Goal: Task Accomplishment & Management: Use online tool/utility

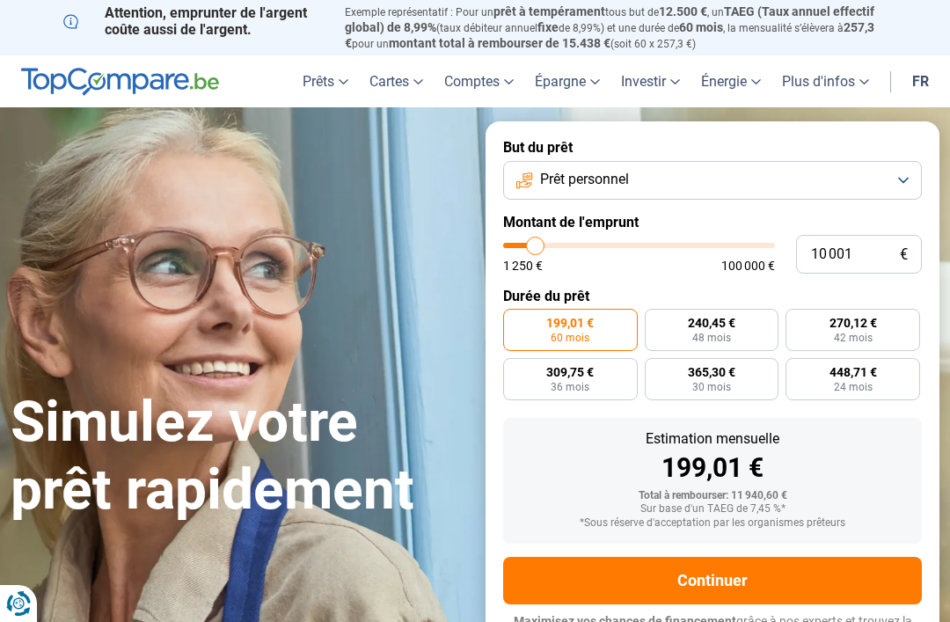
type input "12 500"
type input "12500"
type input "13 500"
type input "13500"
type input "14 500"
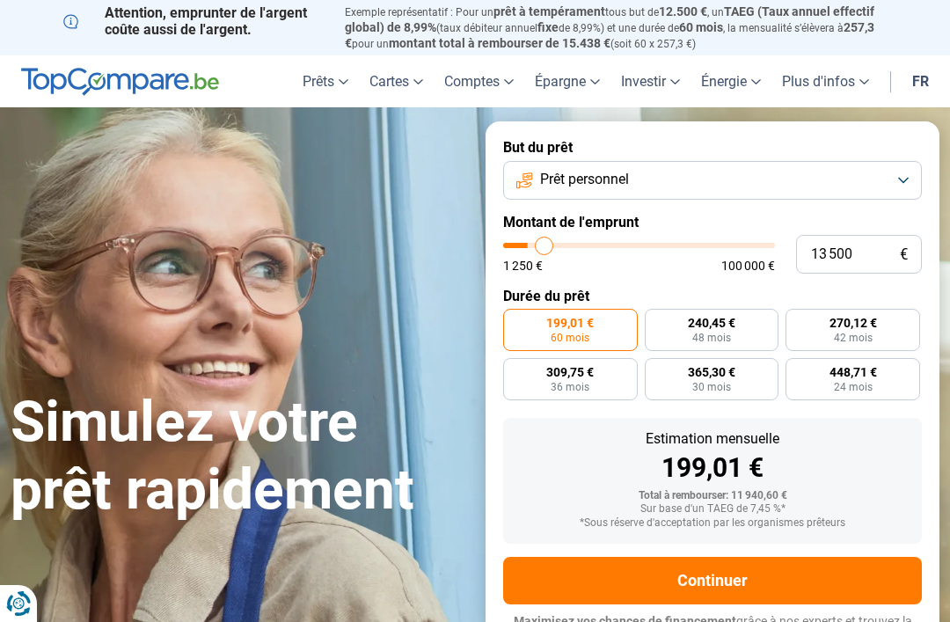
type input "14500"
type input "15 250"
type input "15250"
type input "15 500"
type input "15500"
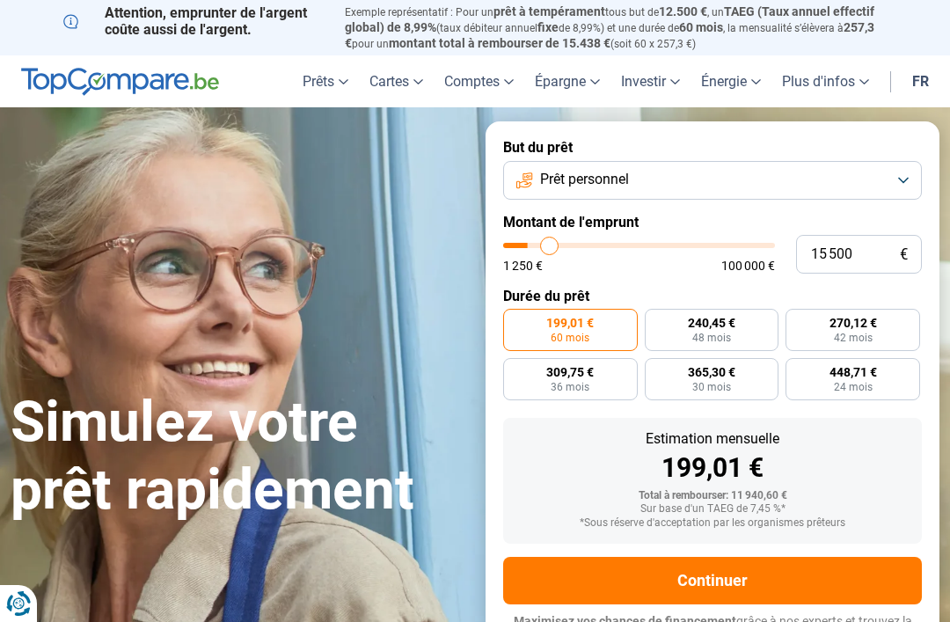
type input "16 250"
type input "16250"
type input "16 750"
type input "16750"
type input "17 250"
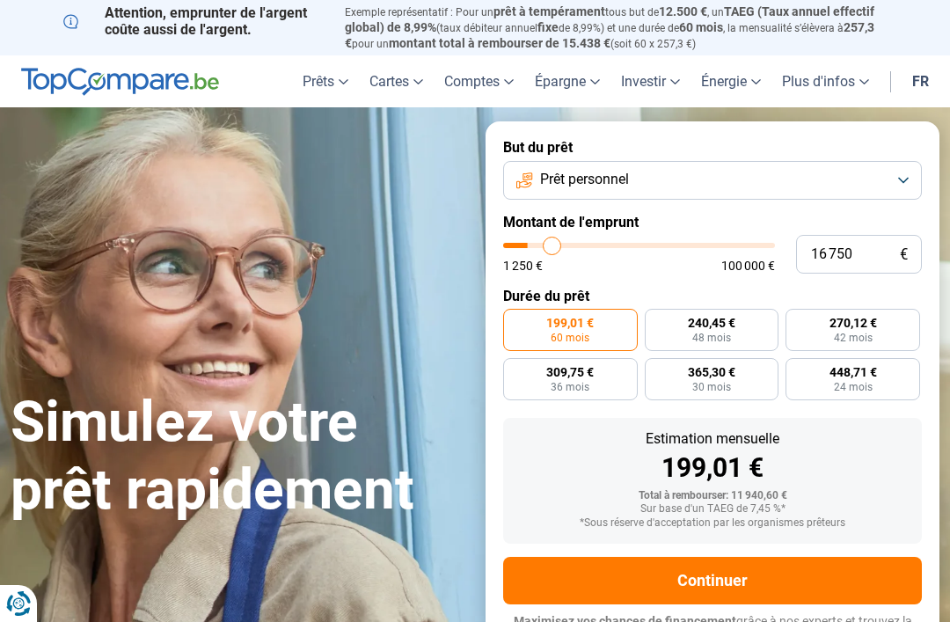
type input "17250"
type input "18 000"
type input "18000"
type input "18 250"
type input "18250"
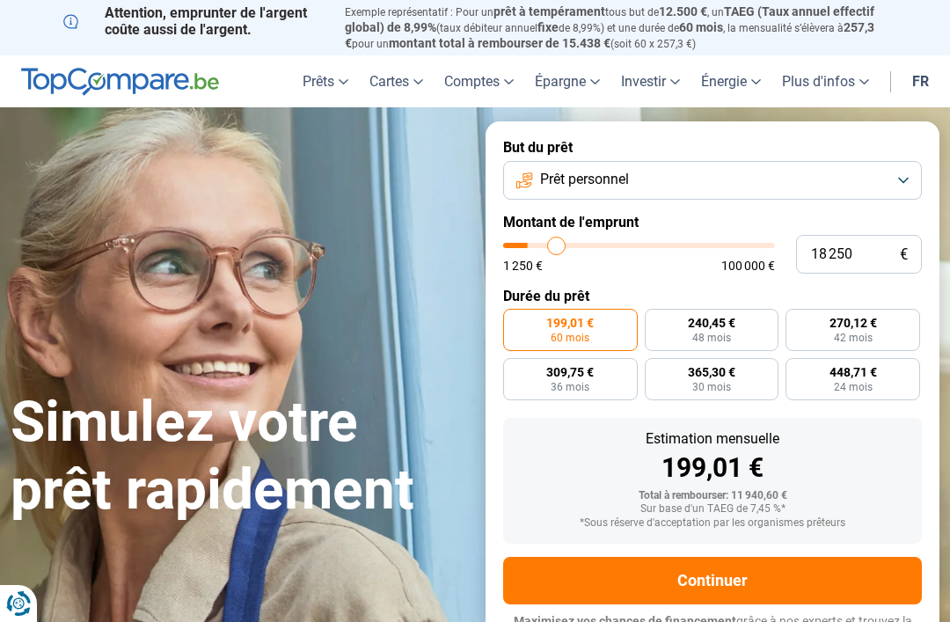
type input "19 000"
type input "19000"
type input "19 750"
type input "19750"
type input "20 000"
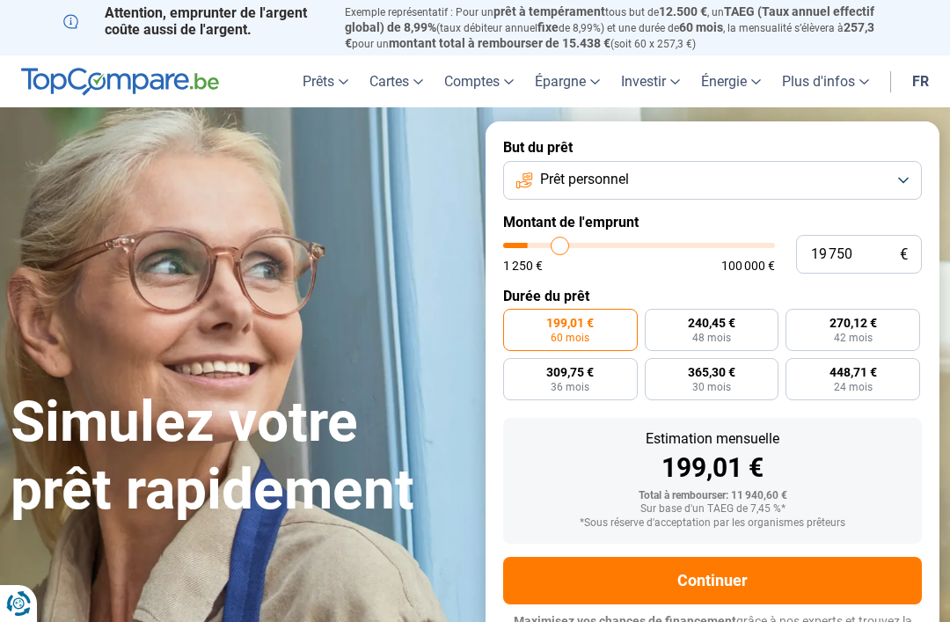
type input "20000"
type input "20 750"
type input "20750"
type input "21 000"
type input "21000"
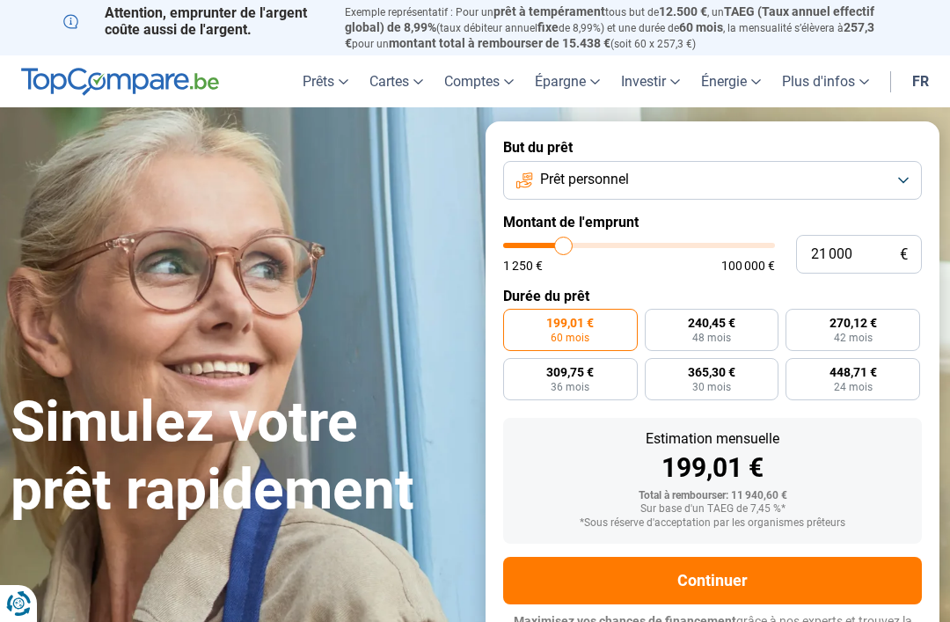
type input "21 500"
type input "21500"
type input "21 750"
type input "21750"
type input "22 500"
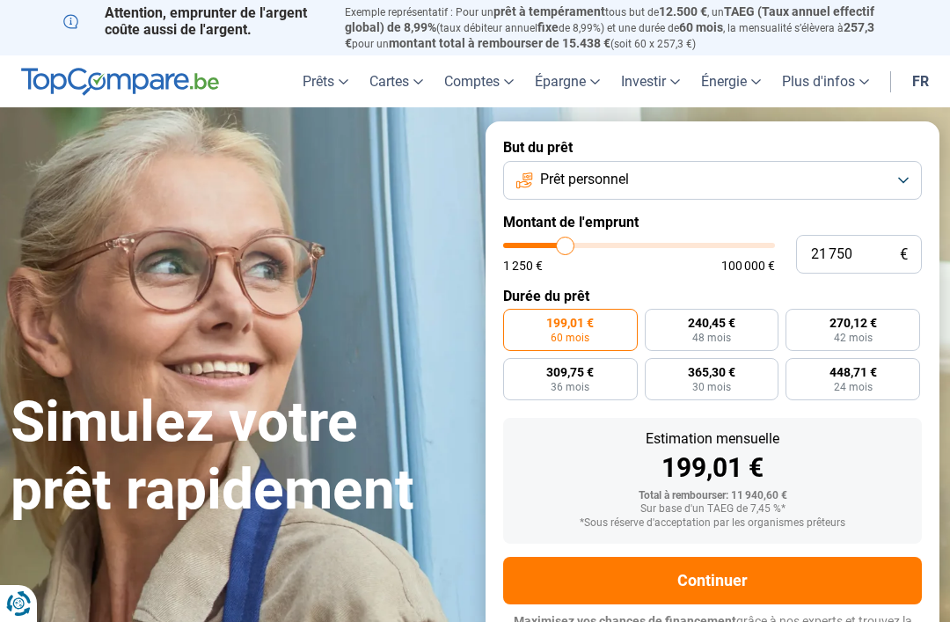
type input "22500"
type input "23 250"
type input "23250"
type input "23 500"
type input "23500"
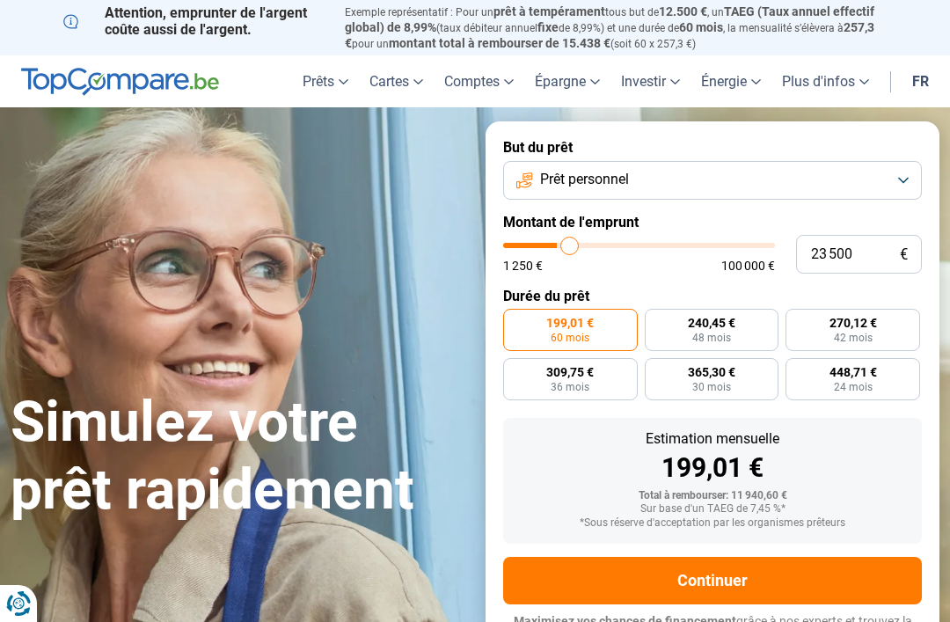
type input "24 250"
type input "24250"
type input "24 500"
type input "24500"
type input "25 000"
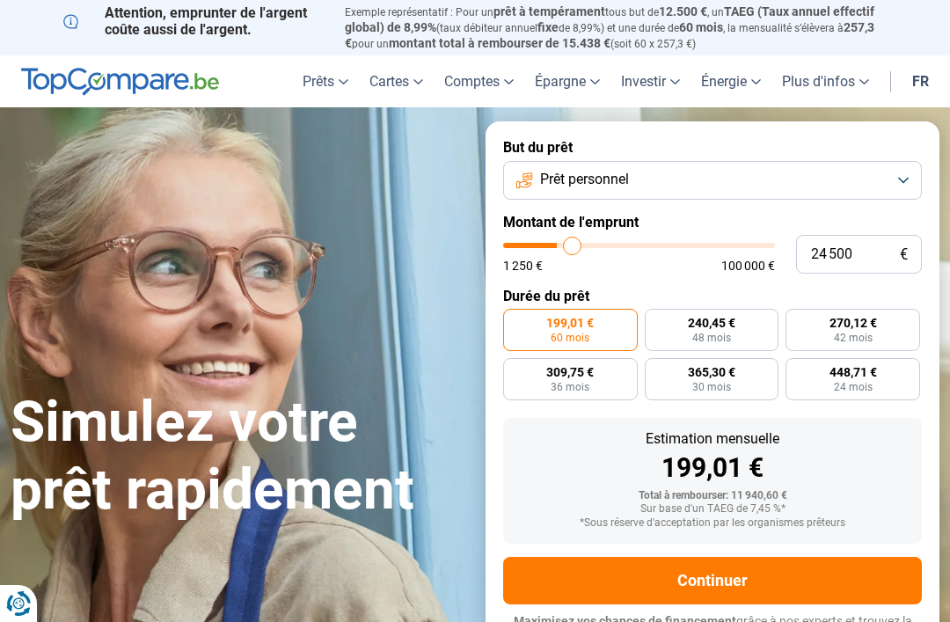
type input "25000"
type input "25 500"
type input "25500"
type input "26 000"
type input "26000"
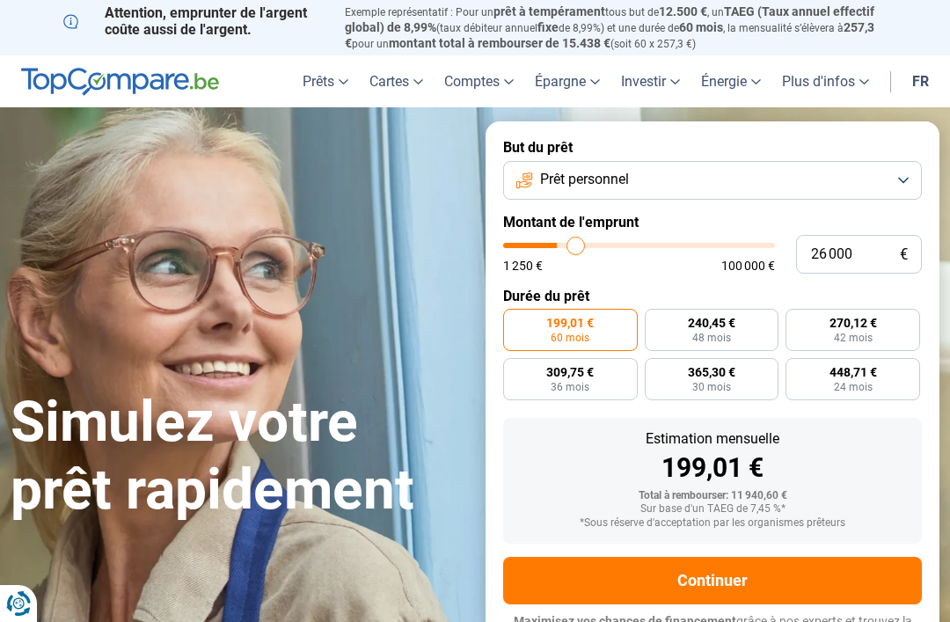
type input "26 750"
type input "26750"
type input "27 000"
type input "27000"
type input "27 750"
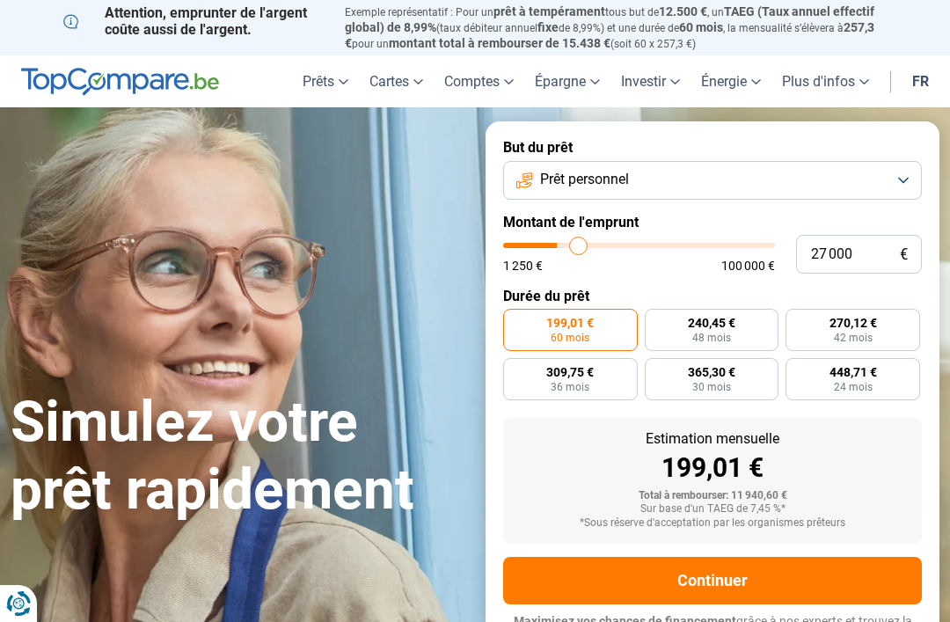
type input "27750"
type input "28 000"
type input "28000"
type input "28 250"
type input "28250"
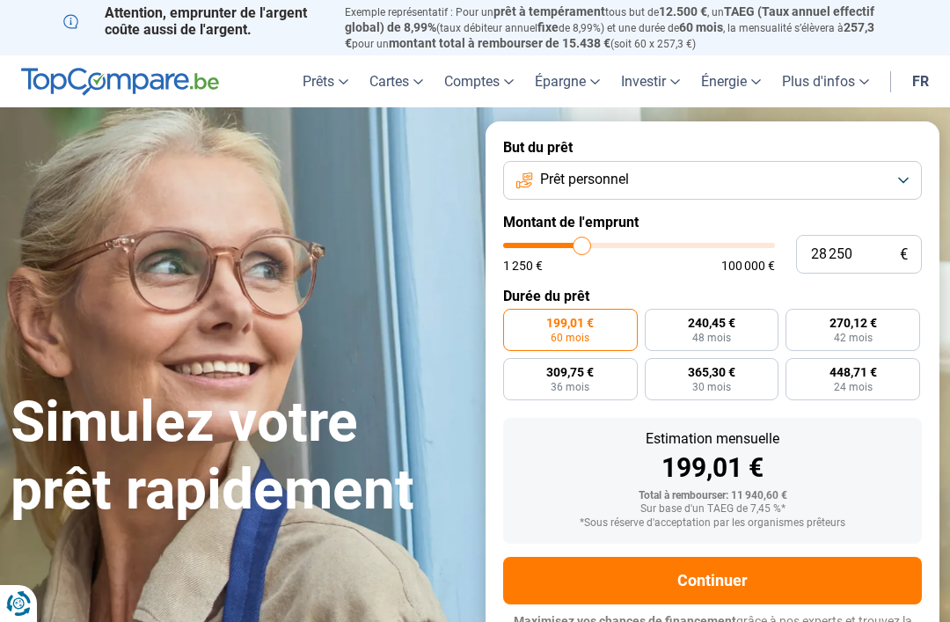
type input "29 000"
type input "29000"
type input "29 500"
type input "29500"
type input "29 750"
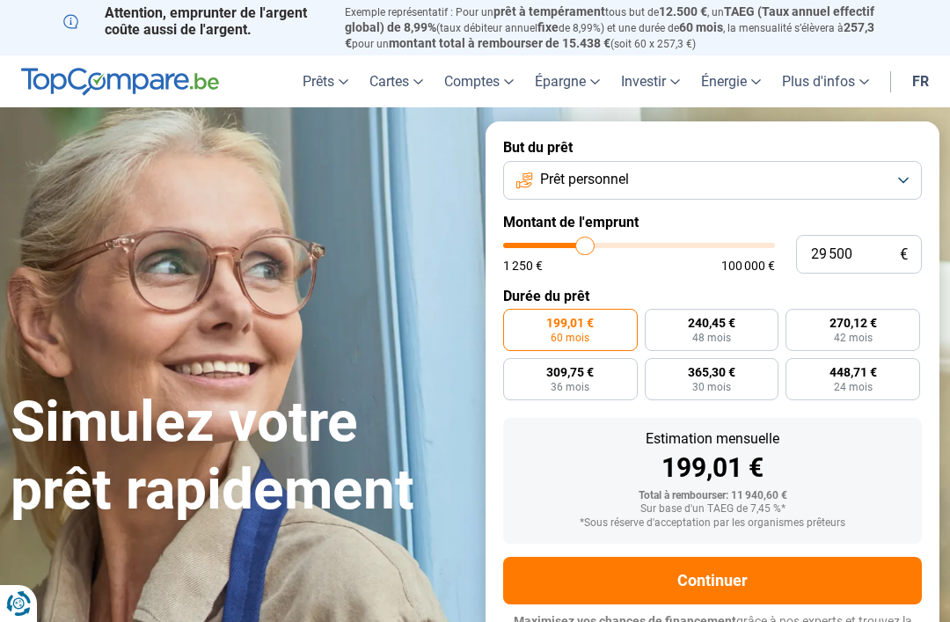
type input "29750"
type input "30 000"
type input "30000"
type input "30 500"
type input "30500"
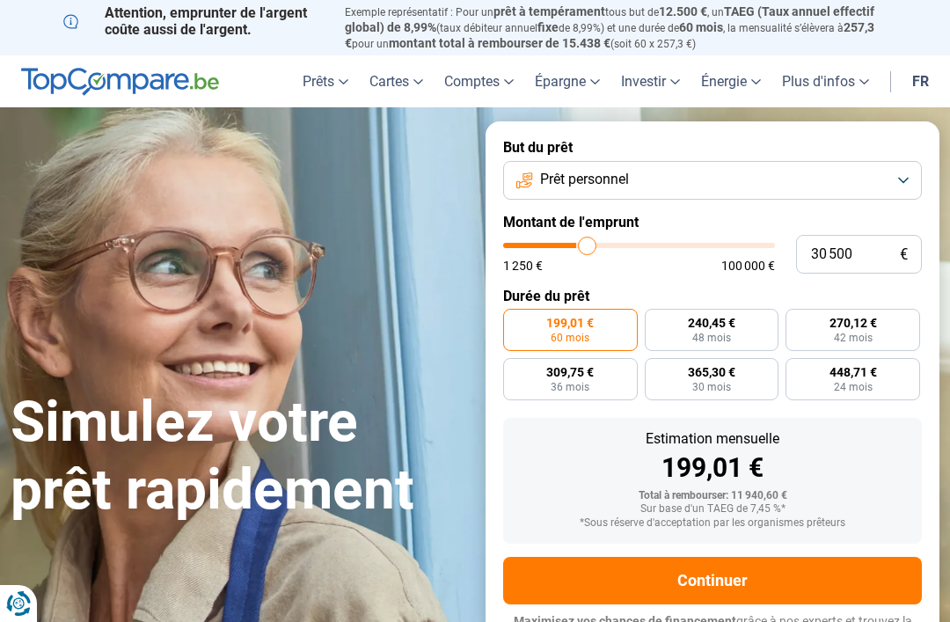
type input "30 750"
type input "30750"
type input "31 000"
type input "31000"
type input "31 500"
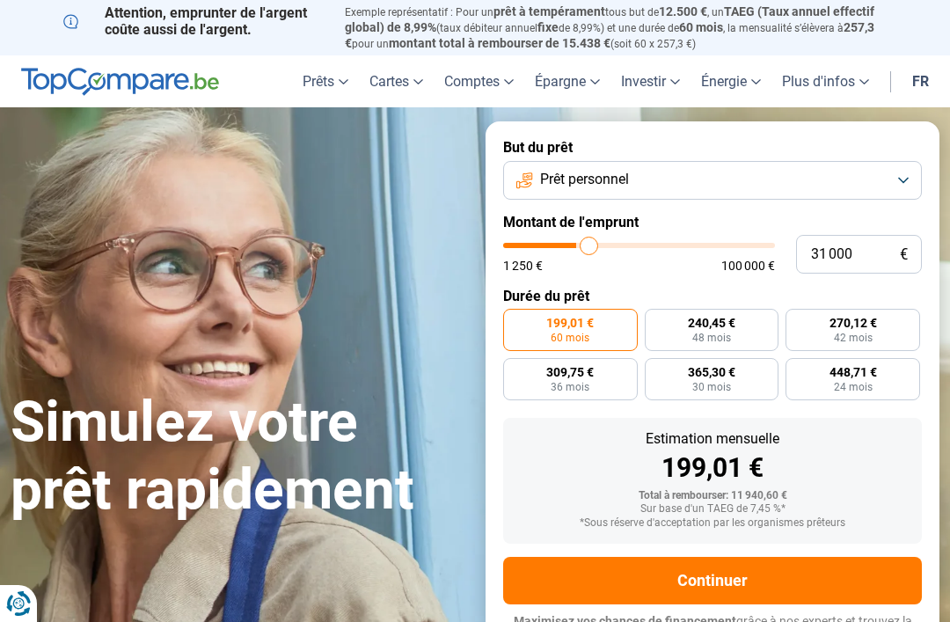
type input "31500"
type input "31 750"
type input "31750"
type input "32 250"
type input "32250"
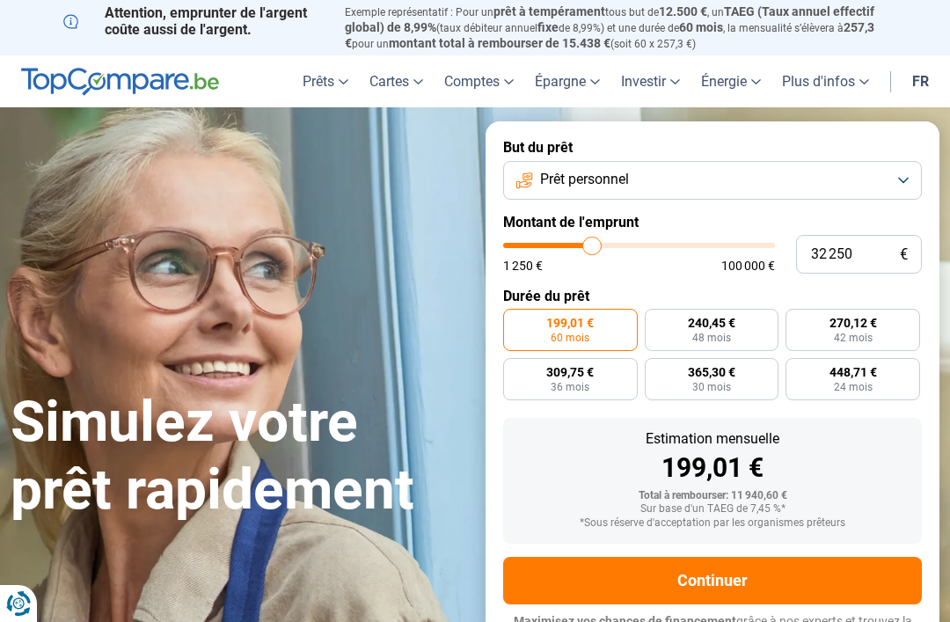
radio input "false"
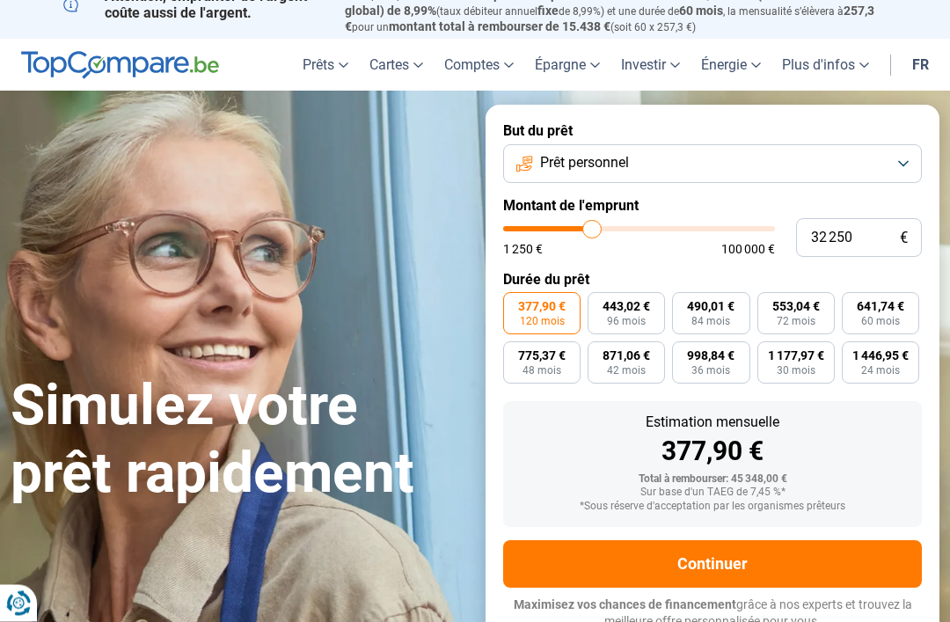
scroll to position [18, 0]
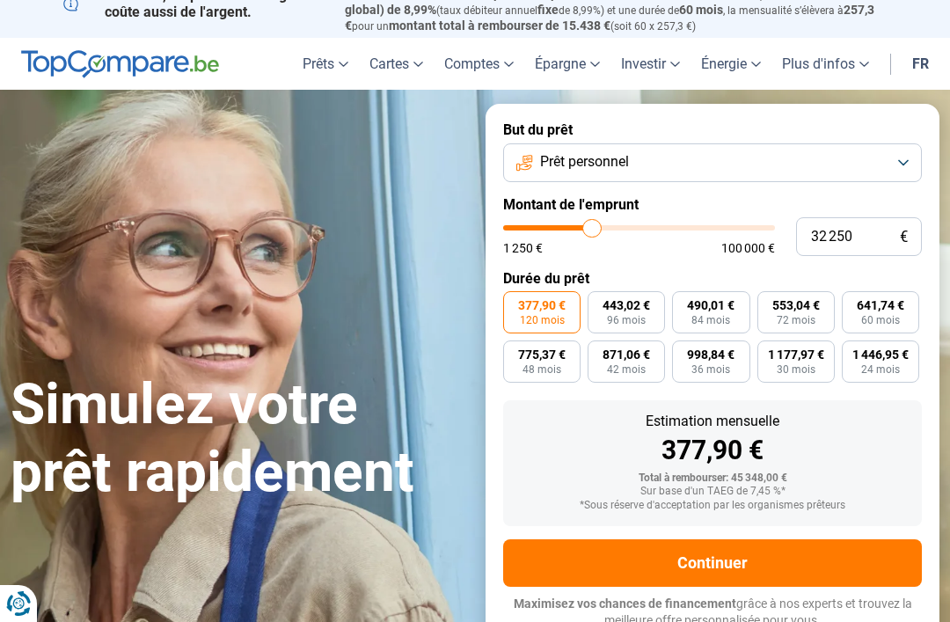
type input "28 750"
type input "28750"
type input "28 250"
type input "28250"
type input "27 750"
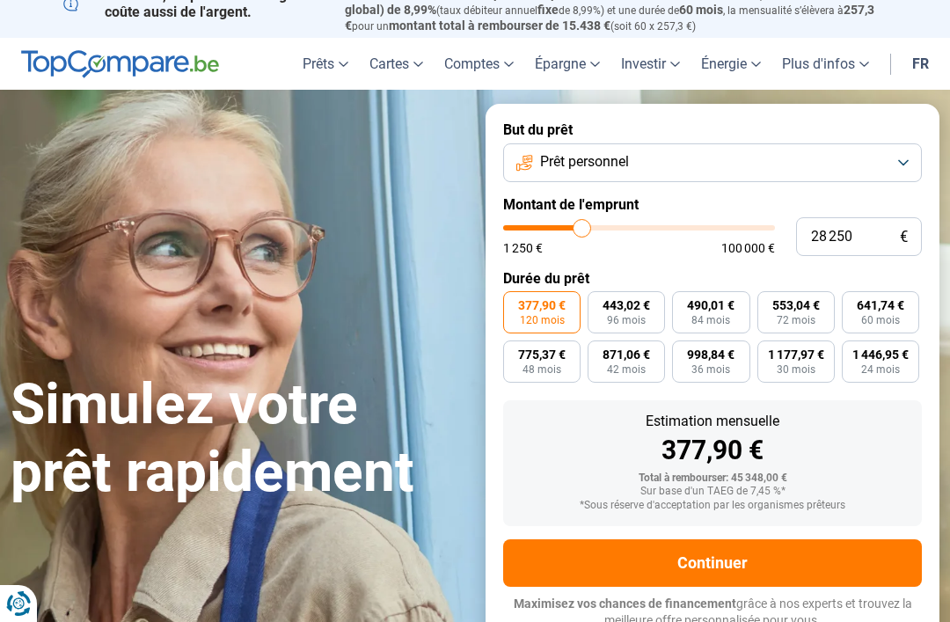
type input "27750"
type input "26 750"
type input "26750"
type input "26 000"
type input "26000"
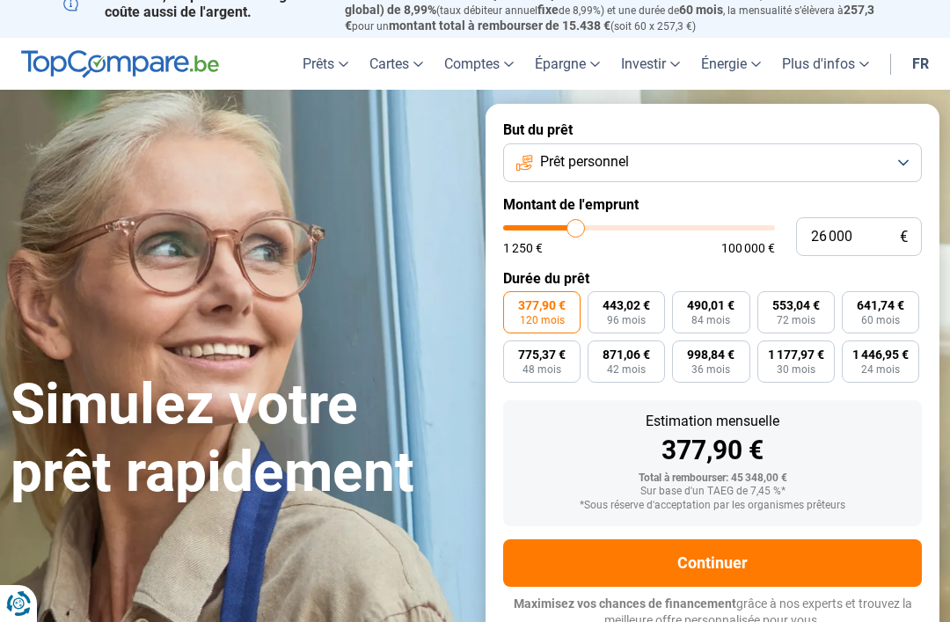
type input "25 000"
type input "25000"
type input "24 250"
type input "24250"
type input "23 250"
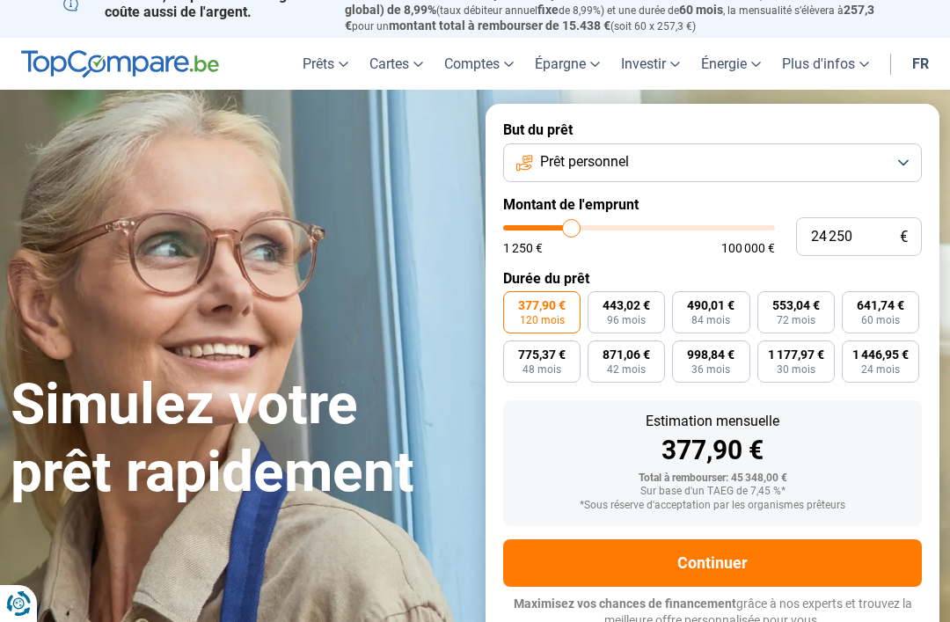
type input "23250"
type input "22 250"
type input "22250"
type input "21 000"
type input "21000"
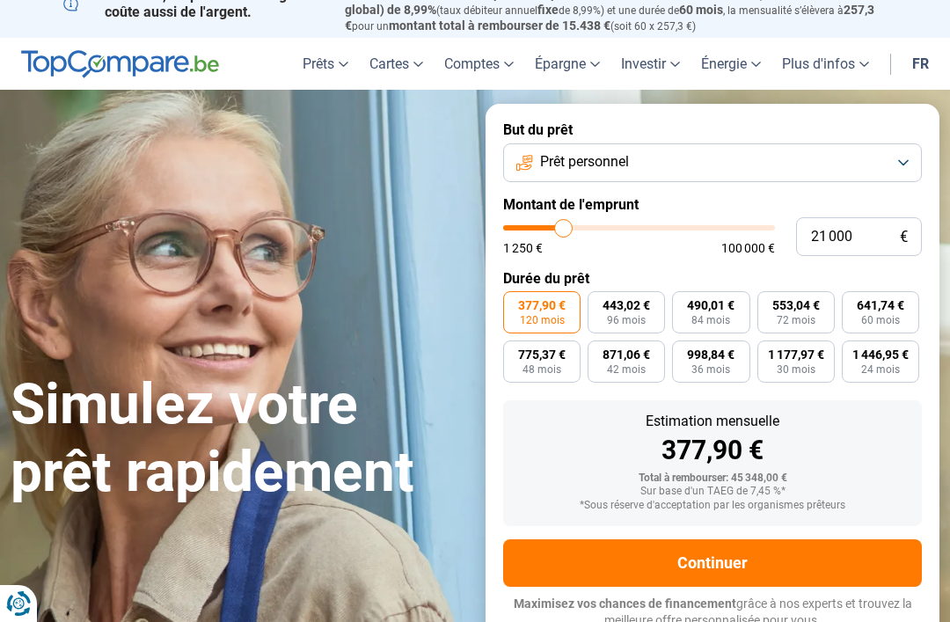
type input "20 500"
type input "20500"
type input "19 500"
type input "19500"
type input "18 750"
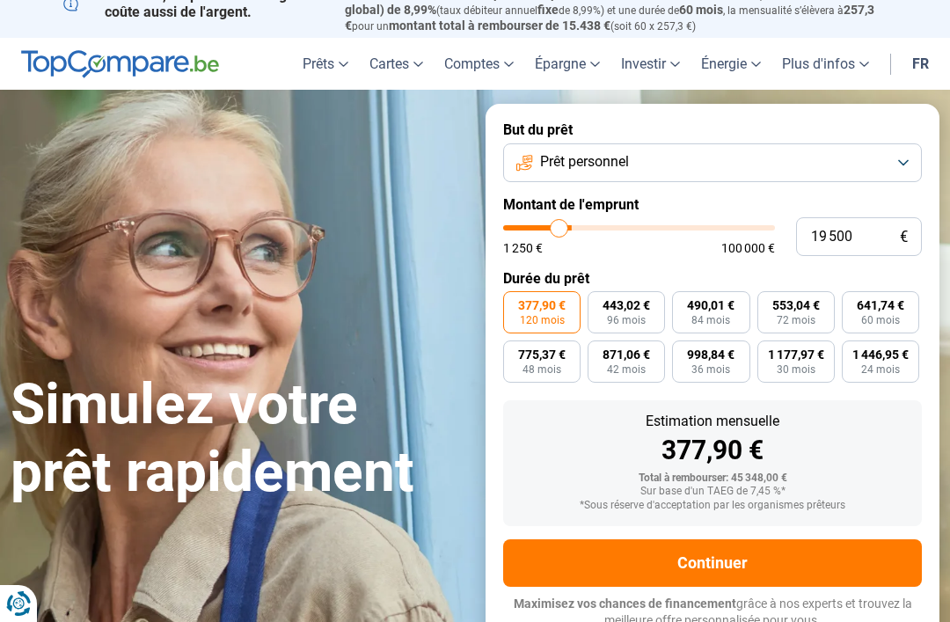
type input "18750"
type input "18 000"
type input "18000"
type input "17 250"
type input "17250"
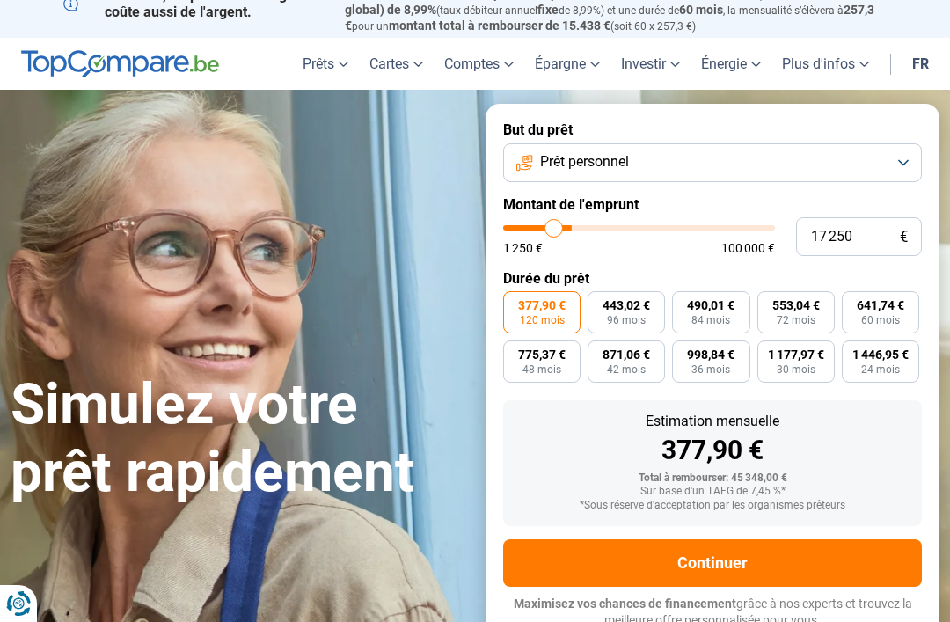
type input "16 250"
type input "16250"
type input "15 000"
type input "15000"
type input "14 250"
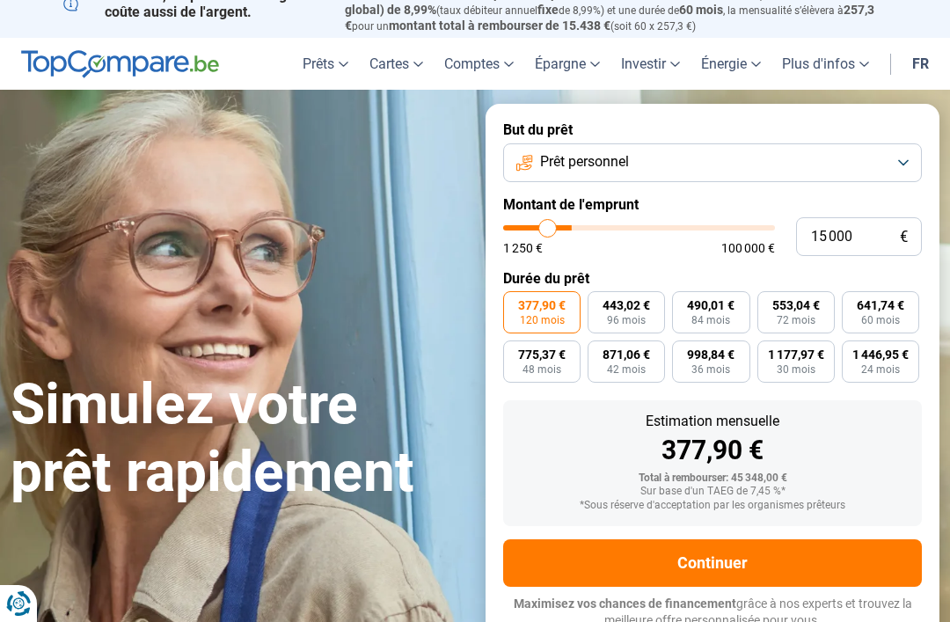
type input "14250"
type input "13 250"
type input "13250"
type input "12 500"
type input "12500"
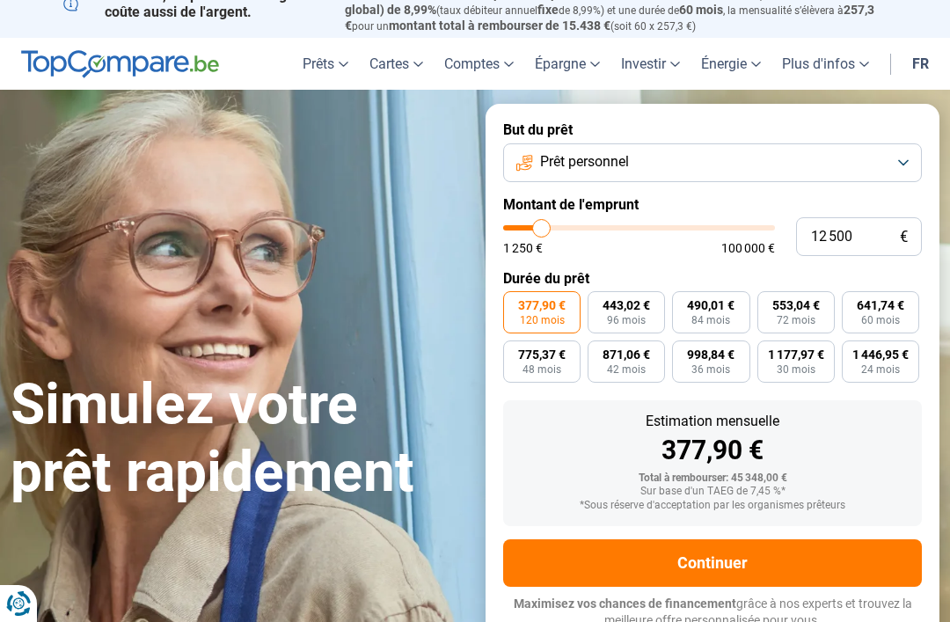
type input "11 750"
type input "11750"
type input "11 500"
type input "11500"
type input "11 000"
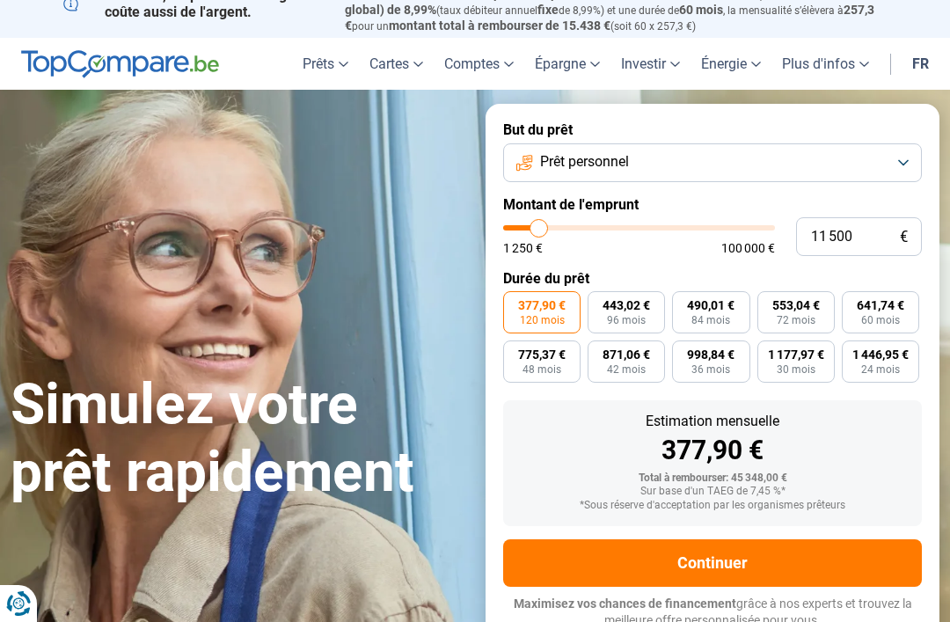
type input "11000"
type input "10 750"
type input "10750"
type input "10 500"
type input "10500"
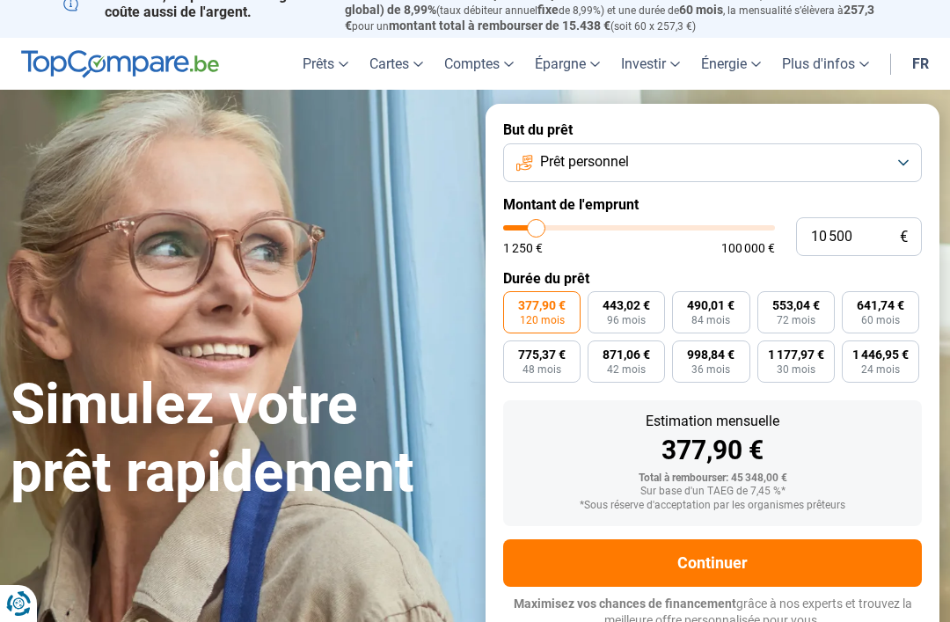
type input "10 000"
type input "10000"
radio input "true"
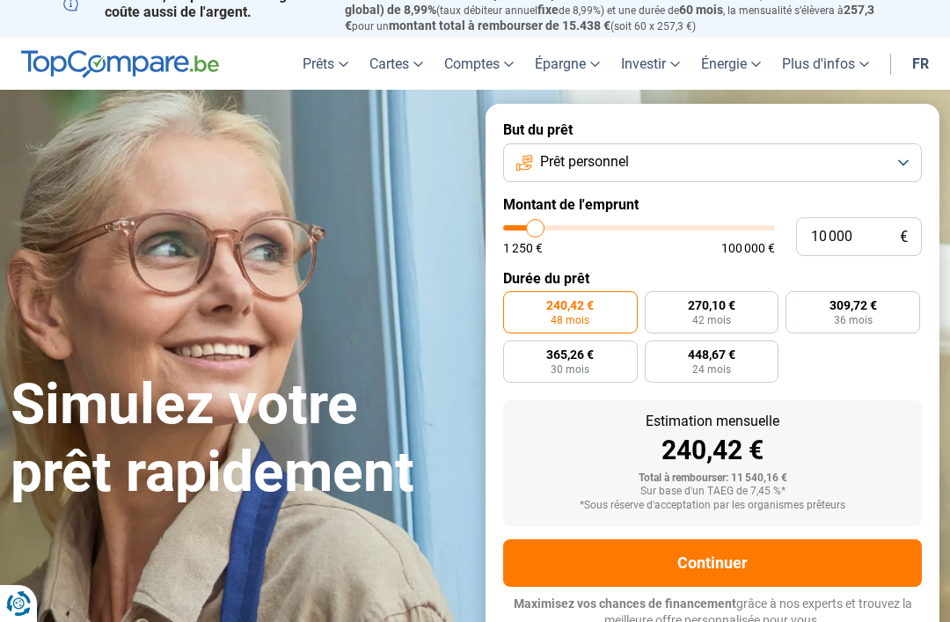
type input "8 000"
type input "8000"
type input "7 250"
type input "7250"
type input "6 750"
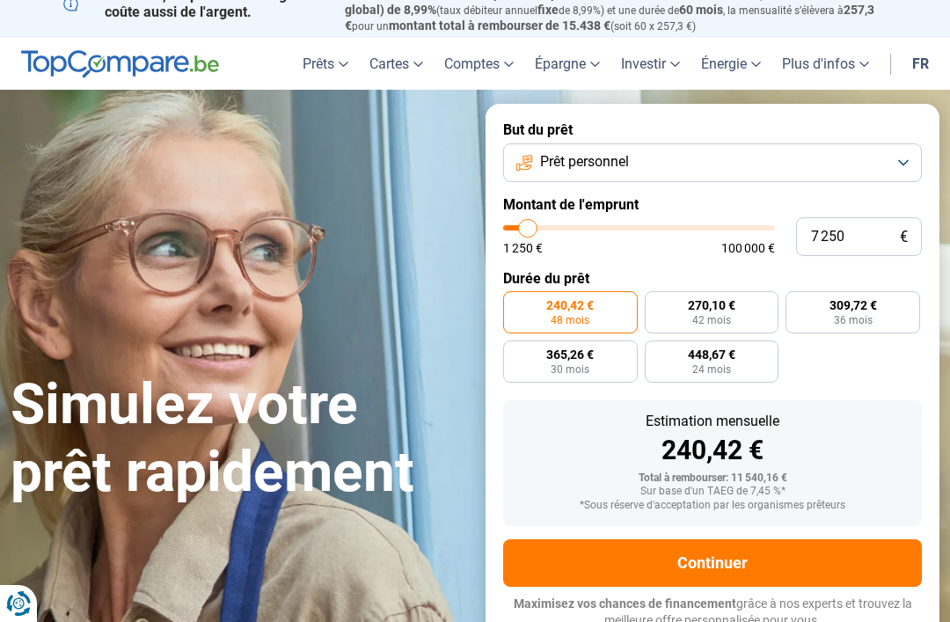
type input "6750"
type input "6 000"
type input "6000"
type input "5 500"
type input "5500"
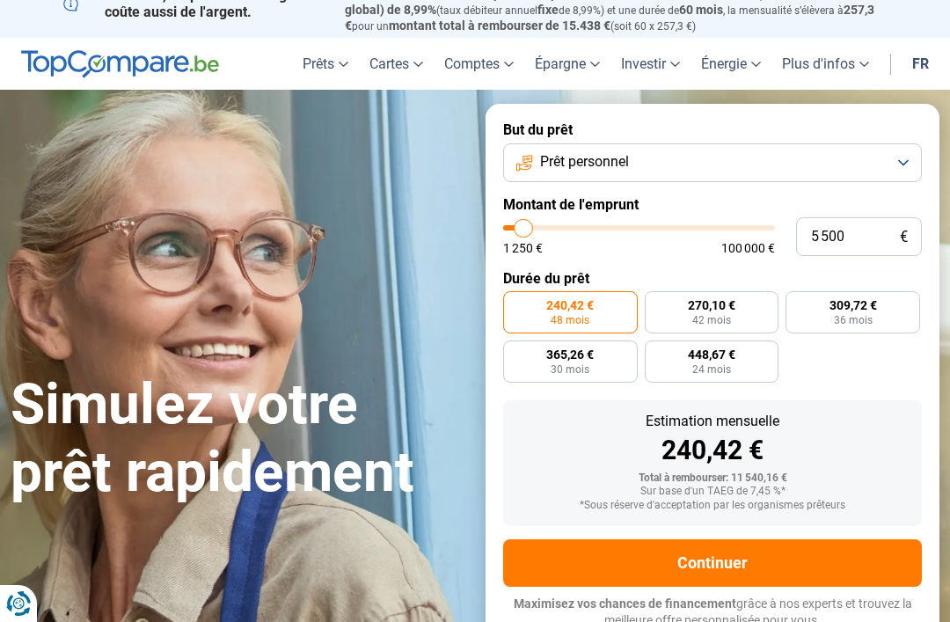
type input "5 000"
type input "5000"
type input "4 500"
type input "4500"
type input "4 250"
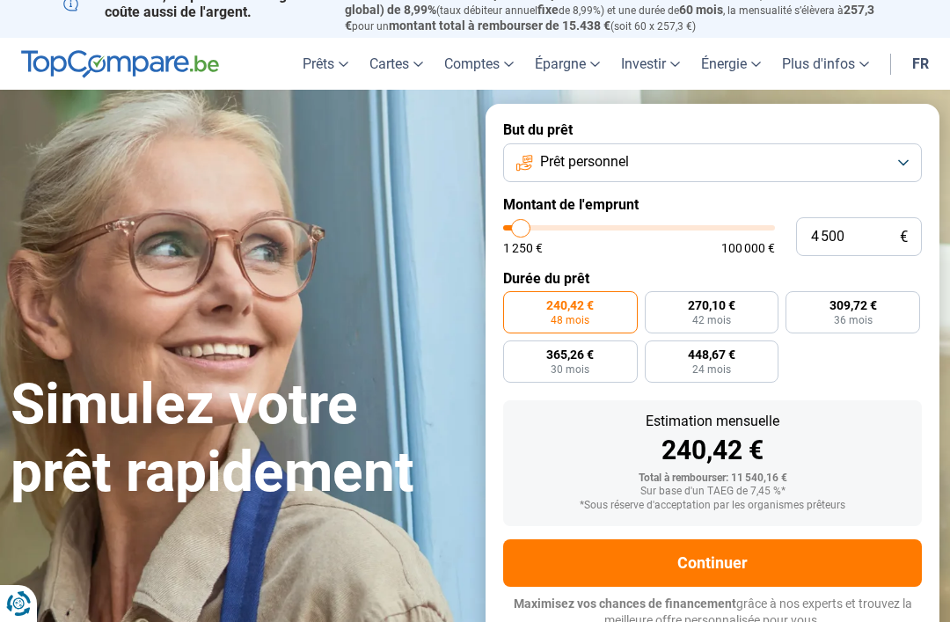
type input "4250"
type input "3 750"
type input "3750"
type input "3 500"
type input "3500"
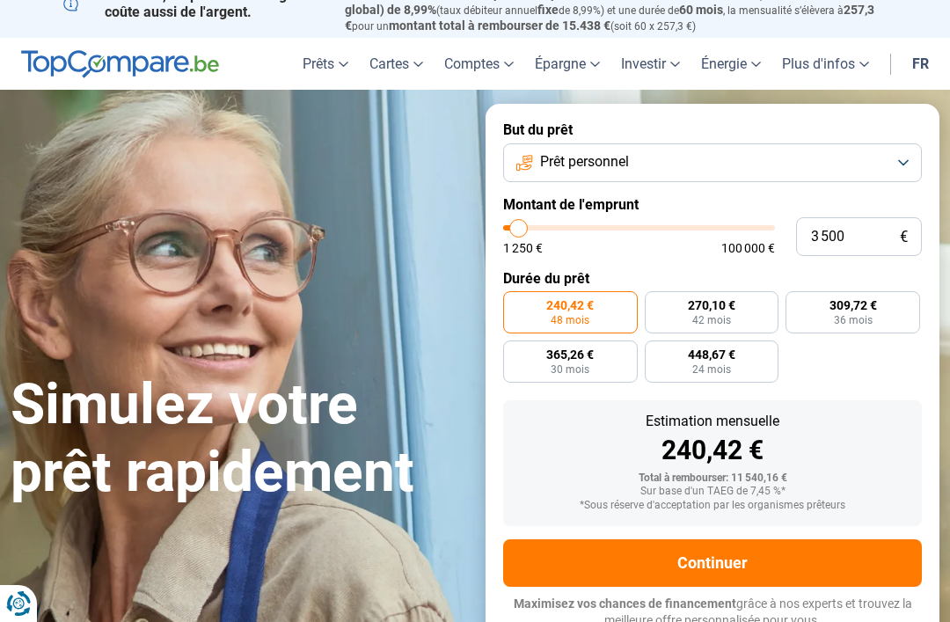
type input "3 250"
type input "3250"
radio input "true"
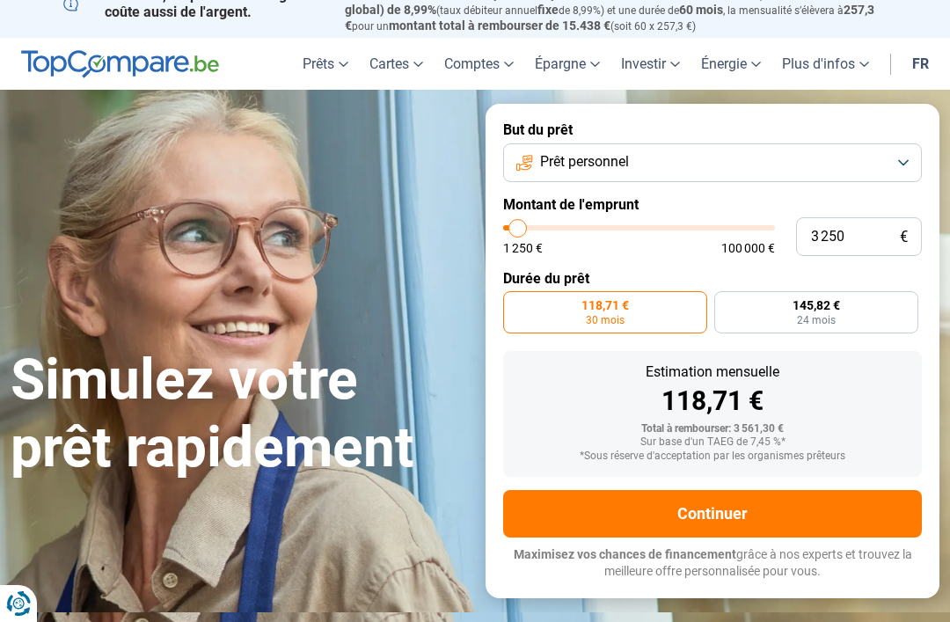
type input "6 000"
type input "6000"
type input "6 250"
type input "6250"
type input "6 750"
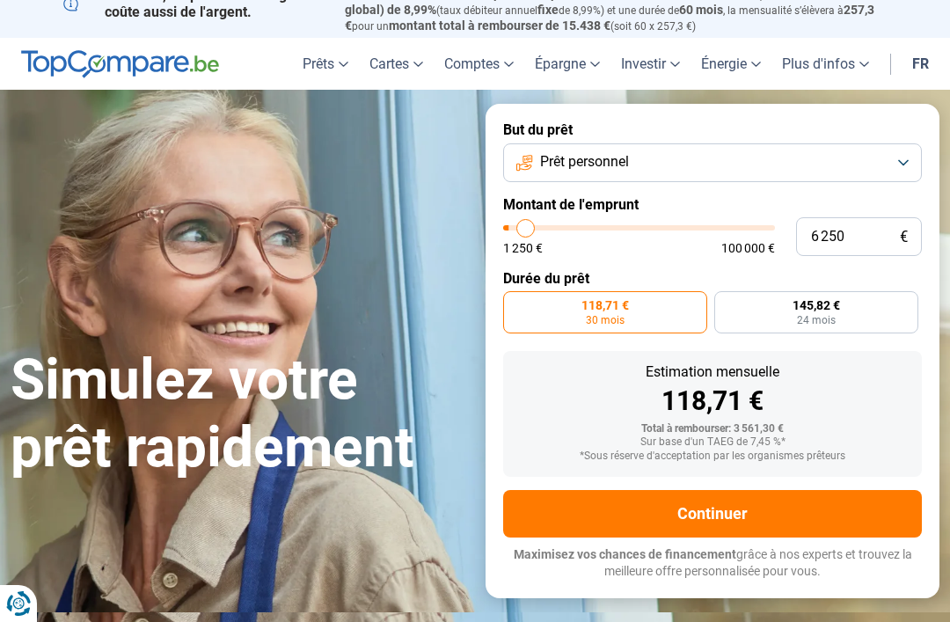
type input "6750"
type input "7 000"
type input "7000"
type input "7 250"
type input "7250"
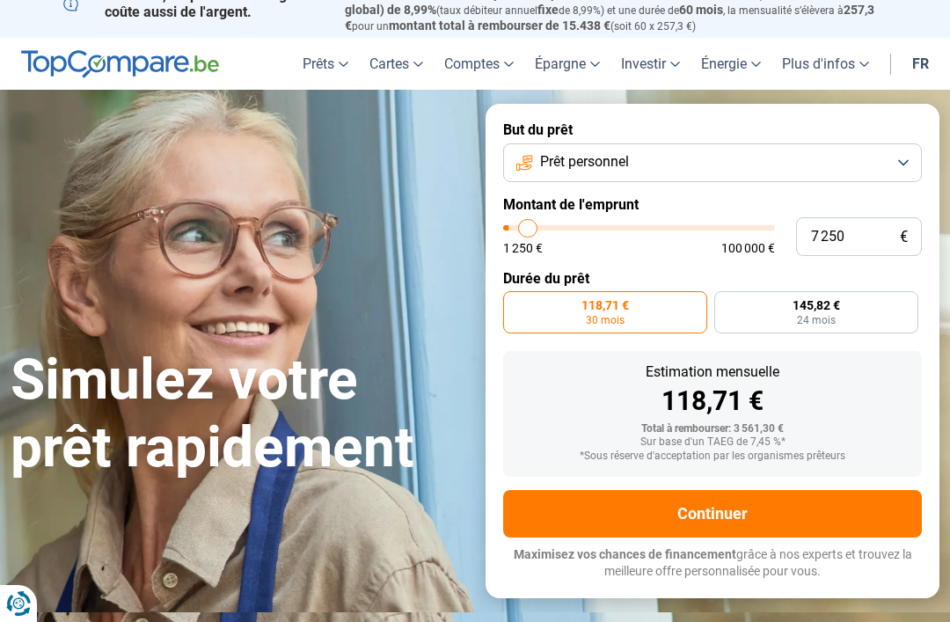
type input "7 750"
type input "7750"
type input "7 250"
type input "7250"
type input "7 000"
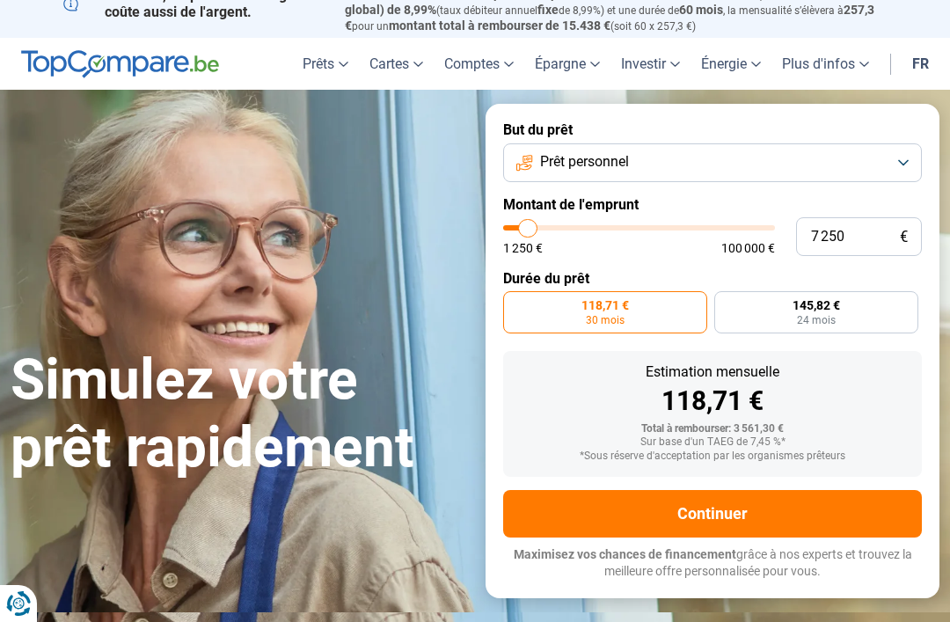
type input "7000"
type input "6 750"
type input "6750"
type input "6 250"
type input "6250"
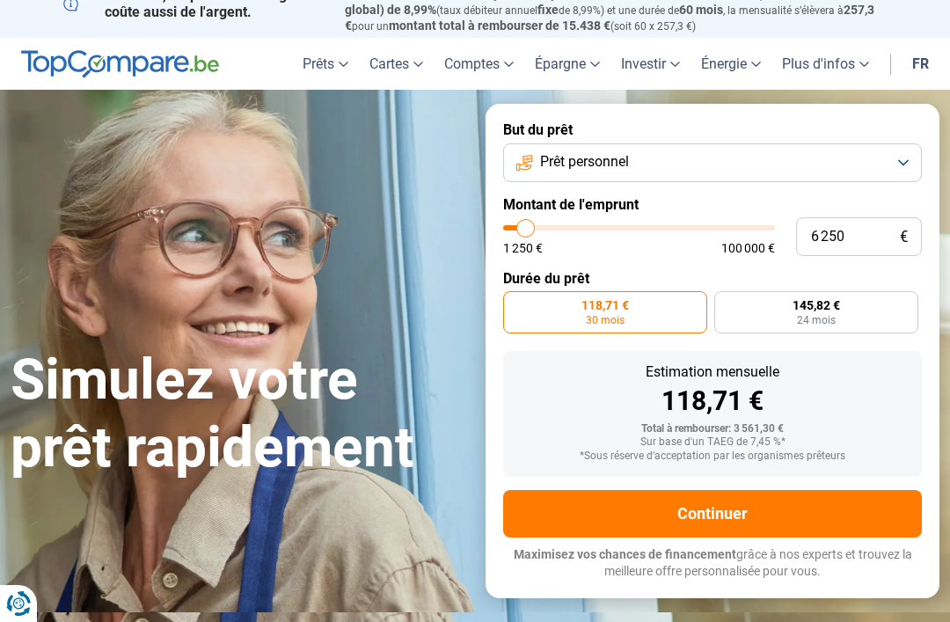
type input "6 000"
type input "6000"
type input "5 500"
type input "5500"
type input "5 250"
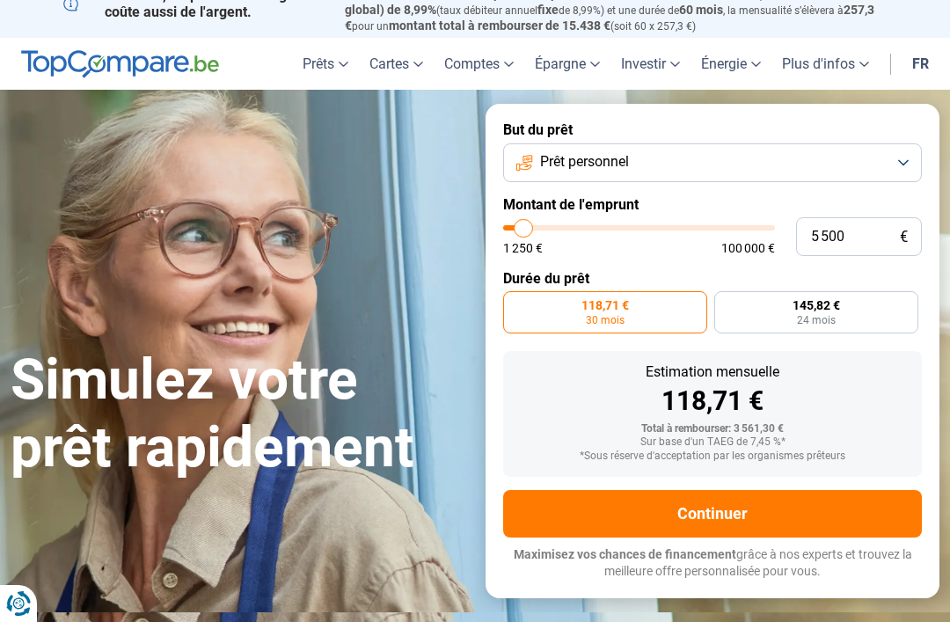
type input "5250"
type input "5 000"
type input "5000"
radio input "false"
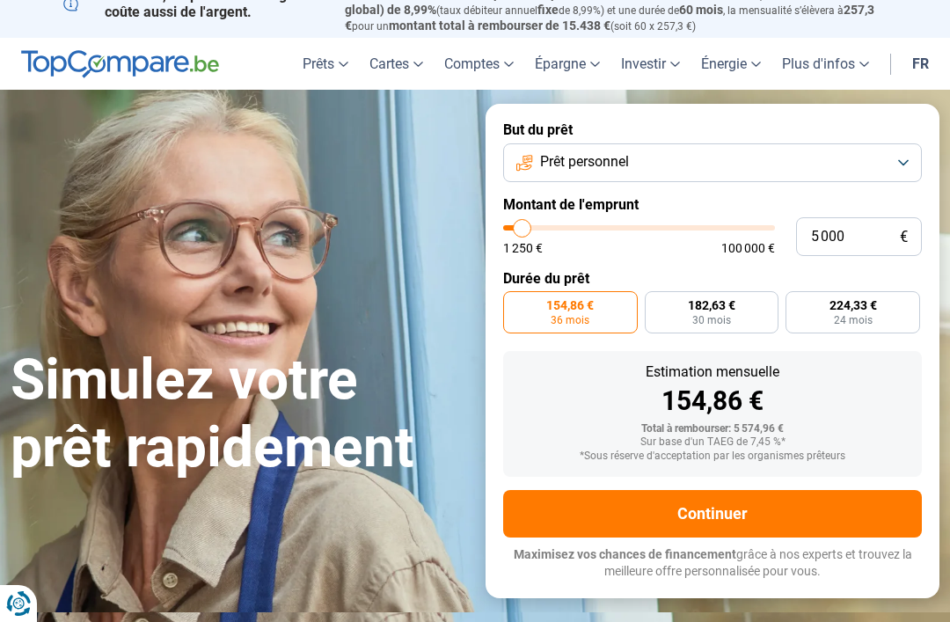
type input "2 750"
type input "2750"
type input "3 250"
type input "3250"
radio input "true"
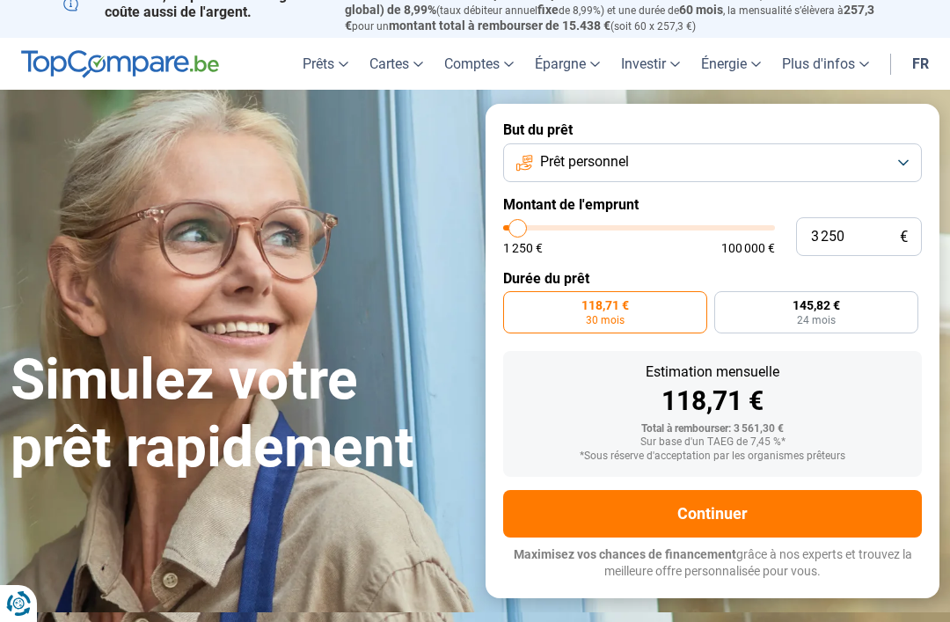
type input "8000"
click at [531, 225] on input "range" at bounding box center [639, 227] width 272 height 5
type input "8 000"
radio input "false"
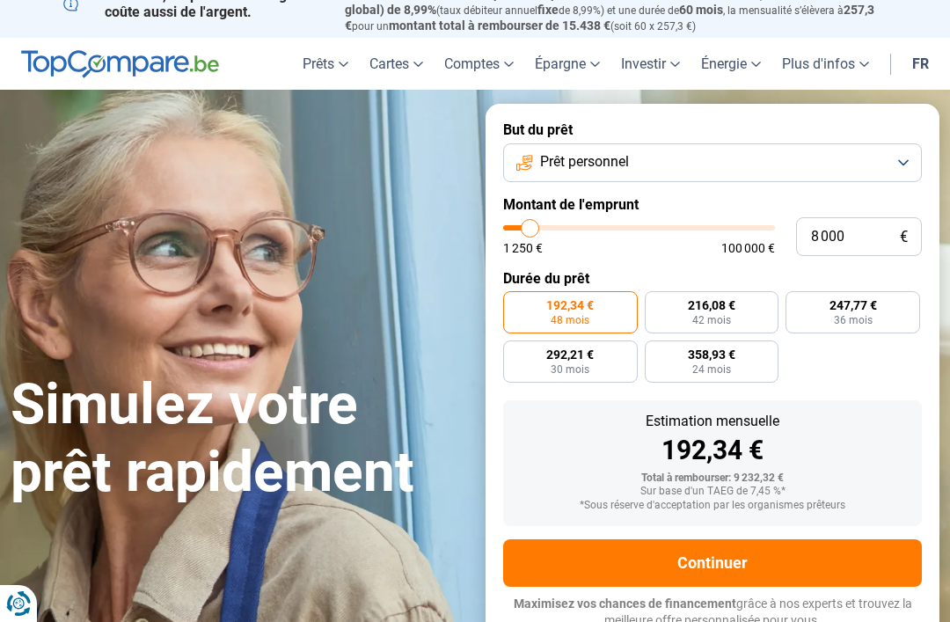
type input "2000"
click at [515, 225] on input "range" at bounding box center [639, 227] width 272 height 5
type input "2 000"
radio input "true"
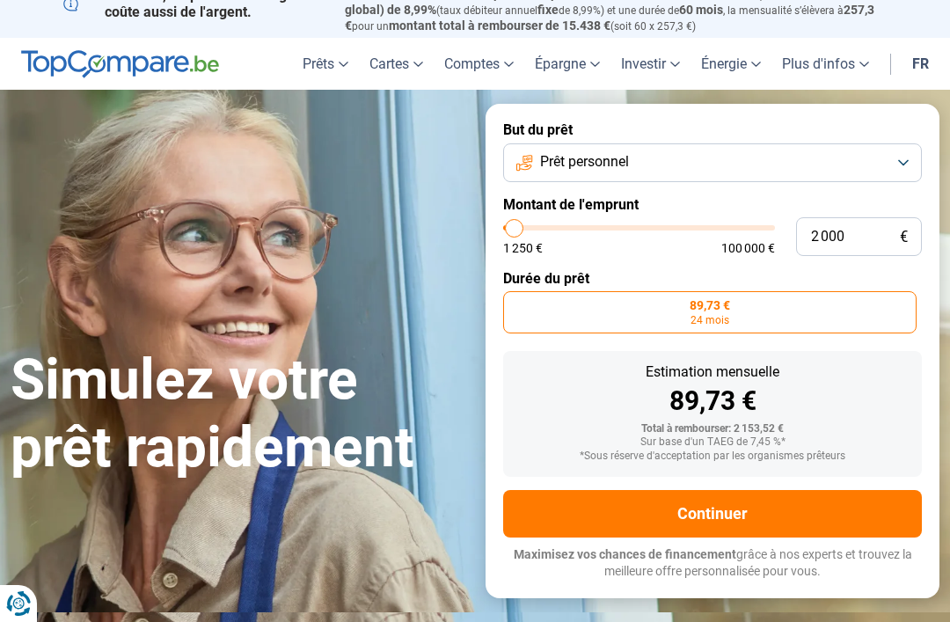
type input "3 250"
type input "3250"
type input "3 500"
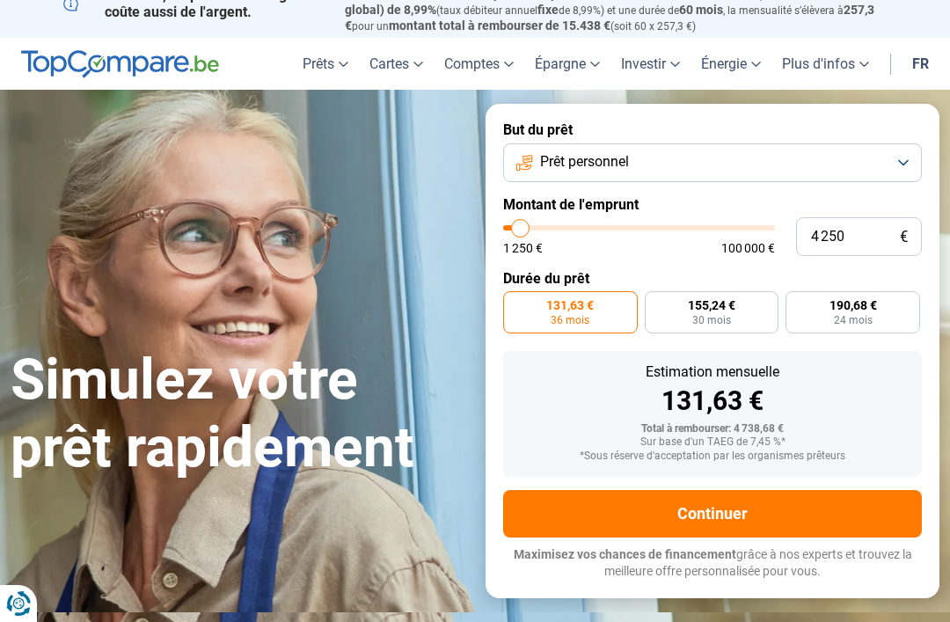
click at [886, 451] on div "*Sous réserve d'acceptation par les organismes prêteurs" at bounding box center [712, 457] width 391 height 12
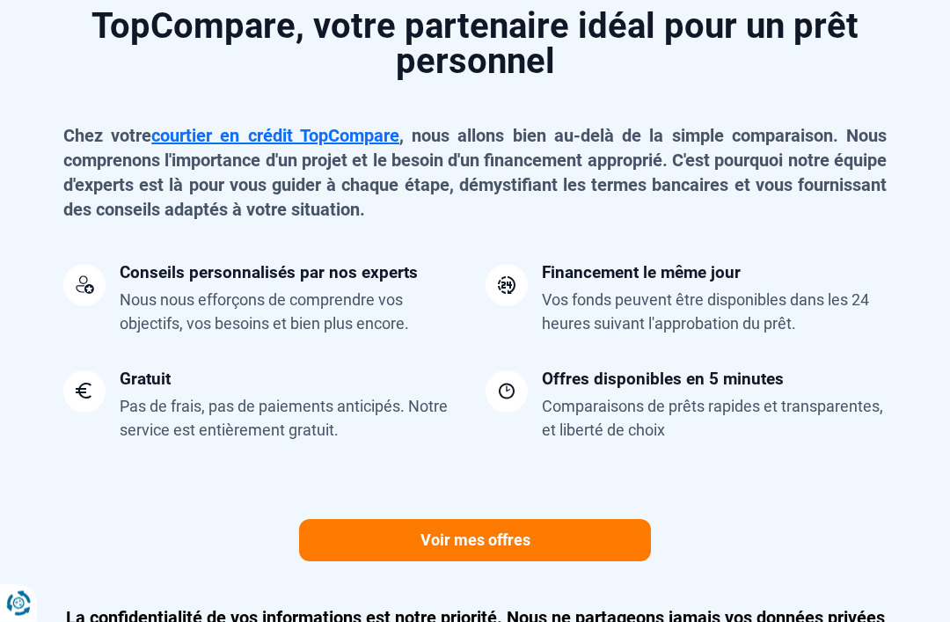
scroll to position [1573, 0]
